Goal: Information Seeking & Learning: Learn about a topic

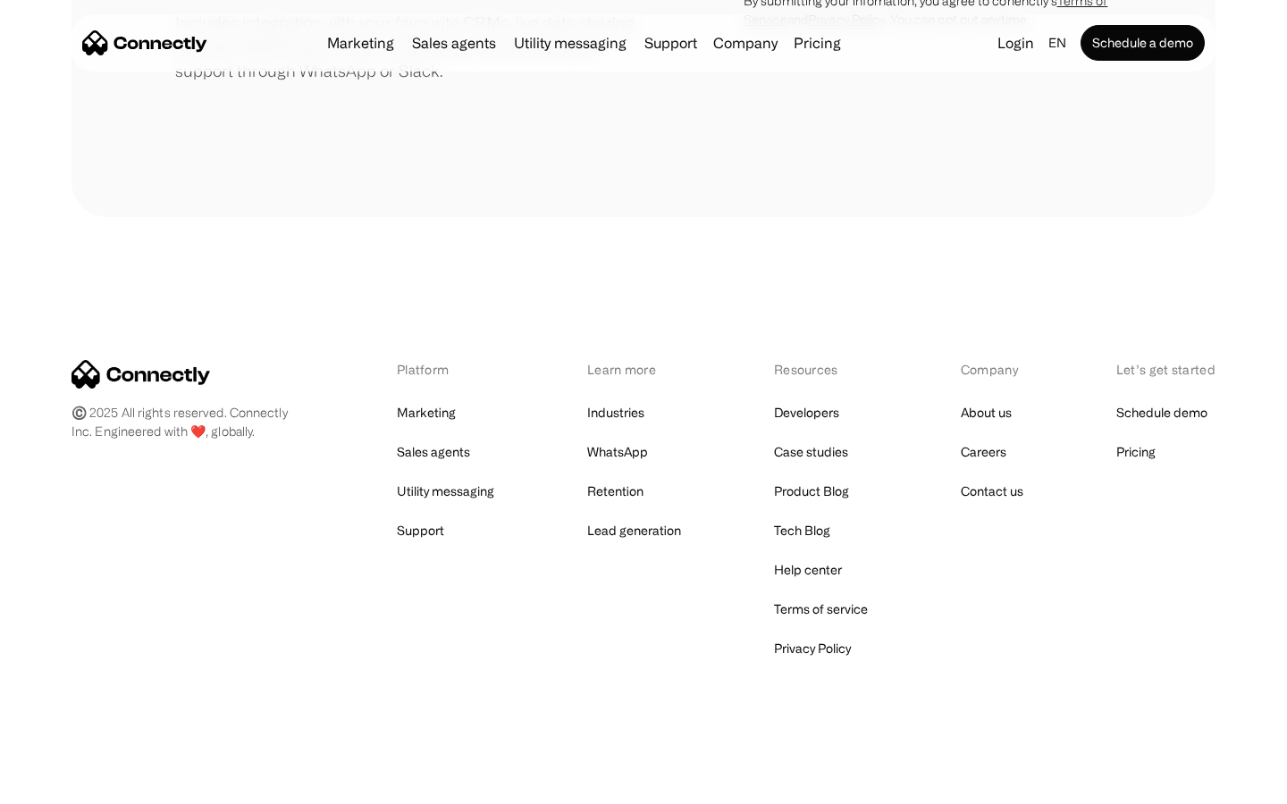
scroll to position [830, 0]
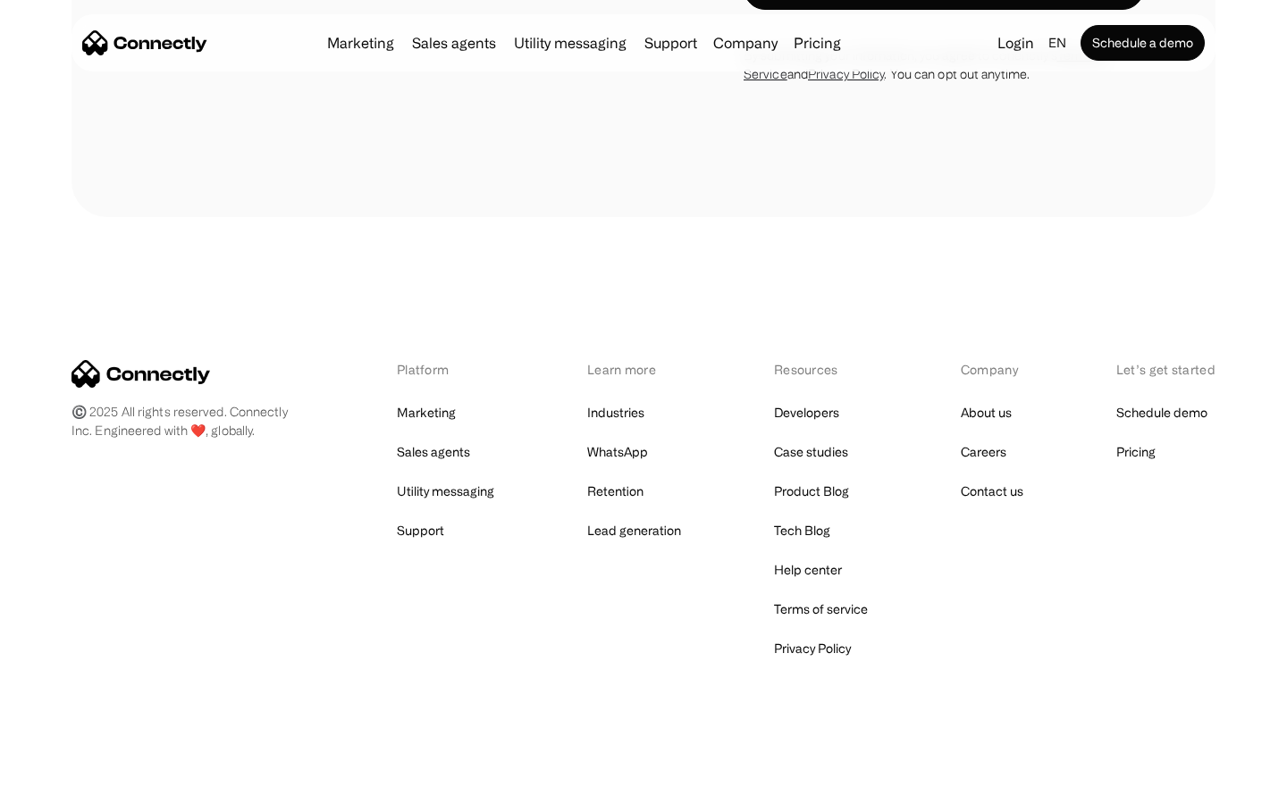
scroll to position [3450, 0]
